Goal: Task Accomplishment & Management: Manage account settings

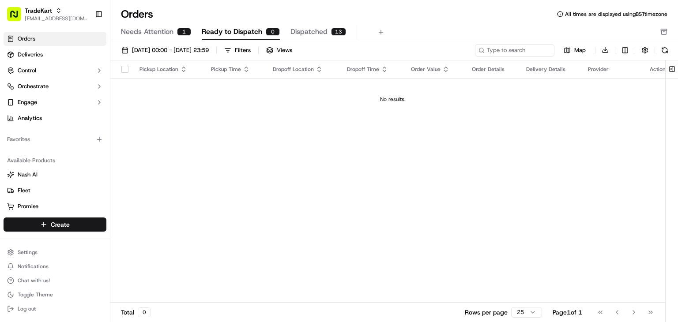
click at [304, 29] on span "Dispatched" at bounding box center [308, 31] width 37 height 11
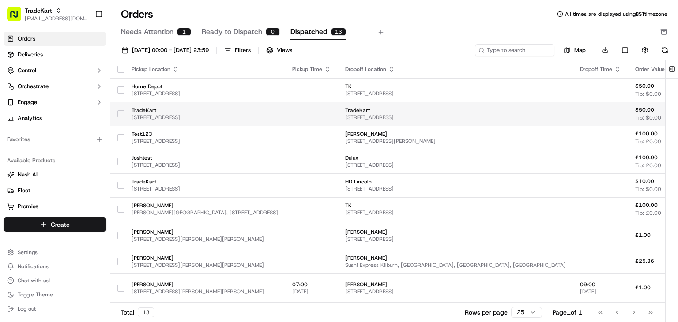
scroll to position [0, 157]
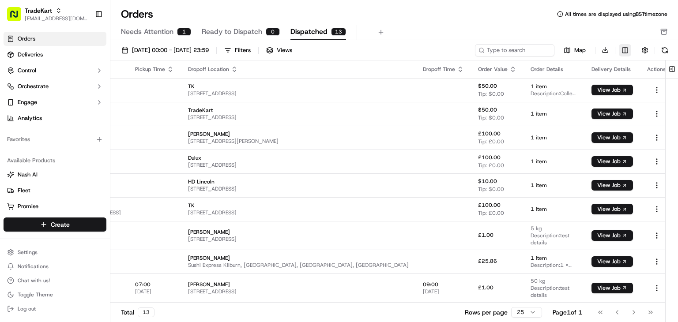
click at [623, 48] on html "TradeKart [EMAIL_ADDRESS][DOMAIN_NAME] Toggle Sidebar Orders Deliveries Control…" at bounding box center [339, 161] width 678 height 322
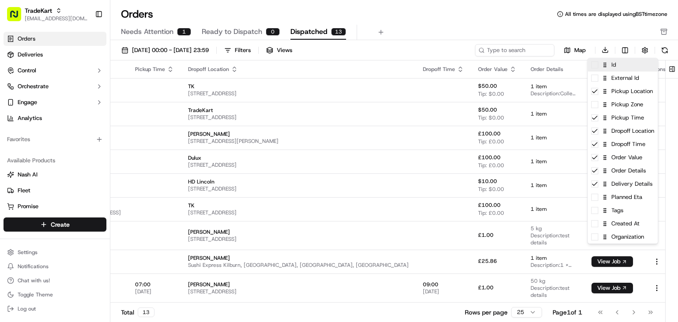
click at [591, 71] on div "Id" at bounding box center [622, 64] width 70 height 13
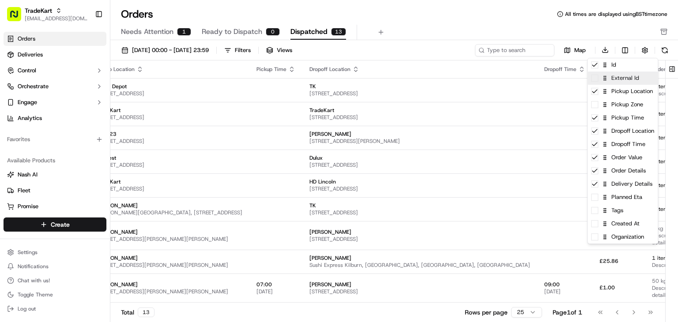
click at [593, 79] on span at bounding box center [594, 78] width 7 height 7
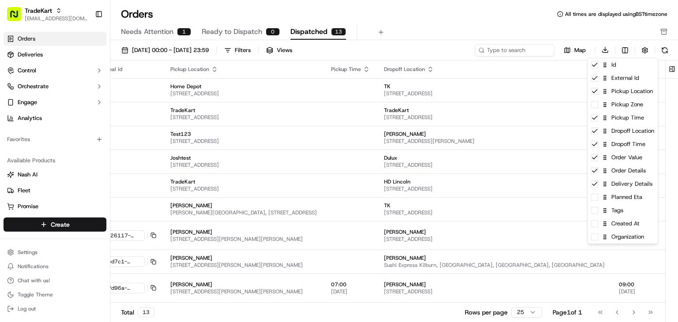
click at [488, 25] on html "TradeKart [EMAIL_ADDRESS][DOMAIN_NAME] Toggle Sidebar Orders Deliveries Control…" at bounding box center [339, 161] width 678 height 322
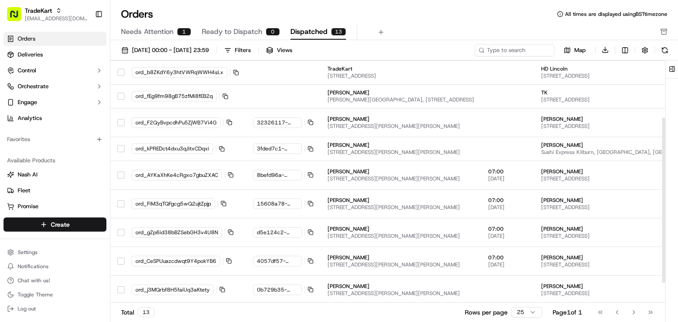
scroll to position [83, 0]
